Goal: Communication & Community: Connect with others

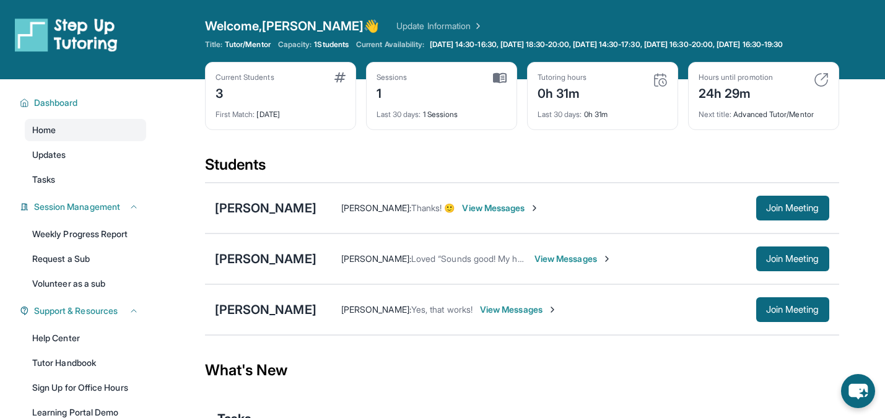
drag, startPoint x: 779, startPoint y: 215, endPoint x: 548, endPoint y: 212, distance: 231.1
click at [548, 212] on div "[PERSON_NAME] : Thanks! 🙂 View Messages Join Meeting" at bounding box center [573, 208] width 513 height 25
click at [548, 212] on div "[PERSON_NAME] : Thanks! 🙂 View Messages" at bounding box center [537, 208] width 440 height 12
click at [267, 217] on div "[PERSON_NAME]" at bounding box center [266, 208] width 102 height 17
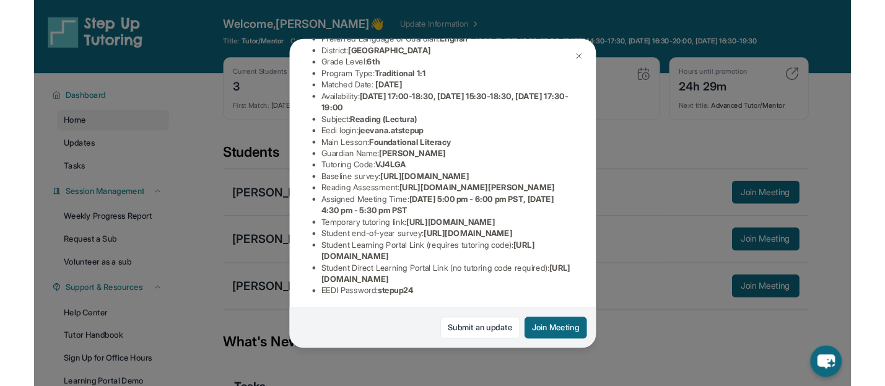
scroll to position [154, 0]
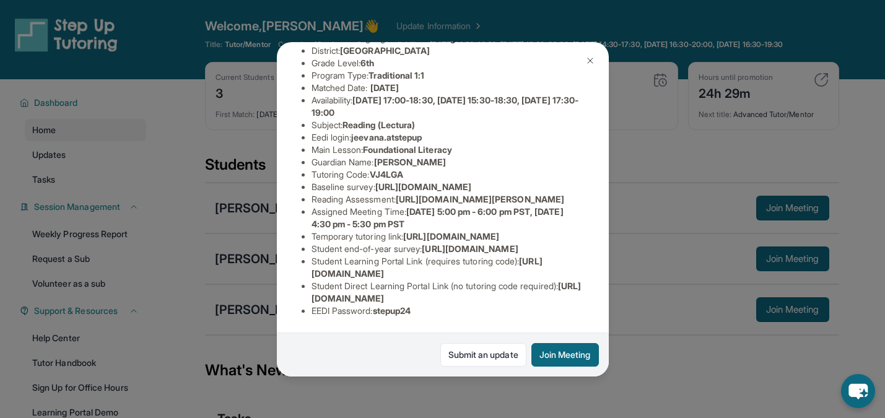
drag, startPoint x: 403, startPoint y: 205, endPoint x: 403, endPoint y: 222, distance: 17.4
click at [403, 206] on li "Reading Assessment : [URL][DOMAIN_NAME][PERSON_NAME]" at bounding box center [448, 199] width 273 height 12
copy span "[URL][DOMAIN_NAME]"
click at [403, 206] on li "Reading Assessment : https://fhzml4p6.paperform.co/?id=2025-s13048&name=Jeevan%…" at bounding box center [448, 199] width 273 height 12
click at [589, 54] on button at bounding box center [590, 60] width 25 height 25
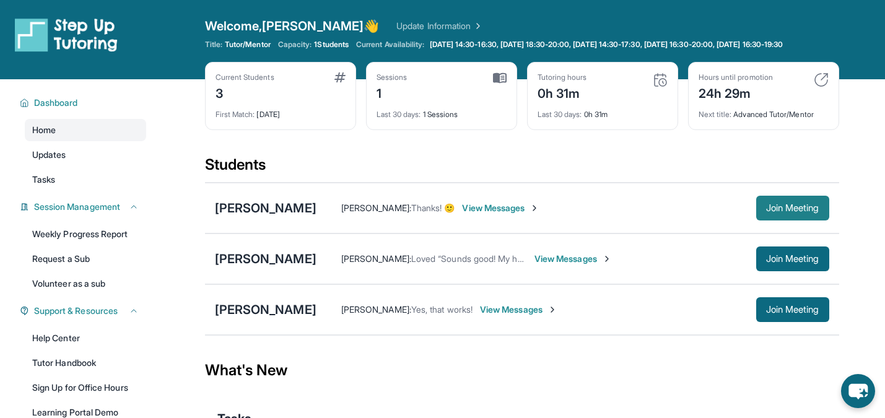
click at [770, 212] on span "Join Meeting" at bounding box center [792, 207] width 53 height 7
click at [799, 212] on span "Join Meeting" at bounding box center [792, 207] width 53 height 7
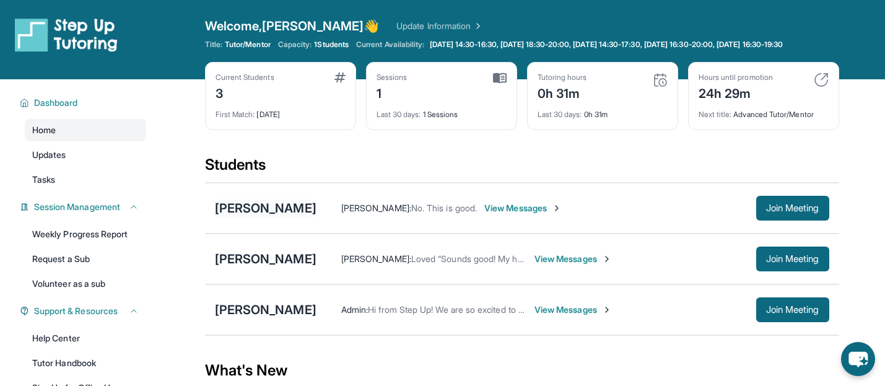
click at [273, 209] on div "[PERSON_NAME]" at bounding box center [266, 208] width 102 height 17
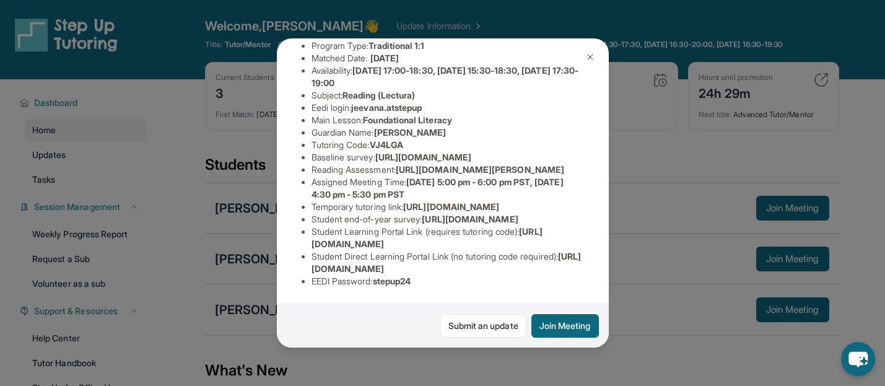
scroll to position [240, 0]
drag, startPoint x: 402, startPoint y: 118, endPoint x: 586, endPoint y: 141, distance: 185.5
click at [586, 141] on div "Jeevan Abhilash Guardian: Chandra Thara Student Information https://student-por…" at bounding box center [443, 192] width 332 height 309
copy span "https://fhzml4p6.paperform.co/?id=2025-s13048&name=Jeevan%20Abhilash&grade=6th&…"
click at [564, 164] on span "https://fhzml4p6.paperform.co/?id=2025-s13048&name=Jeevan%20Abhilash&grade=6th&…" at bounding box center [480, 169] width 169 height 11
